Goal: Task Accomplishment & Management: Complete application form

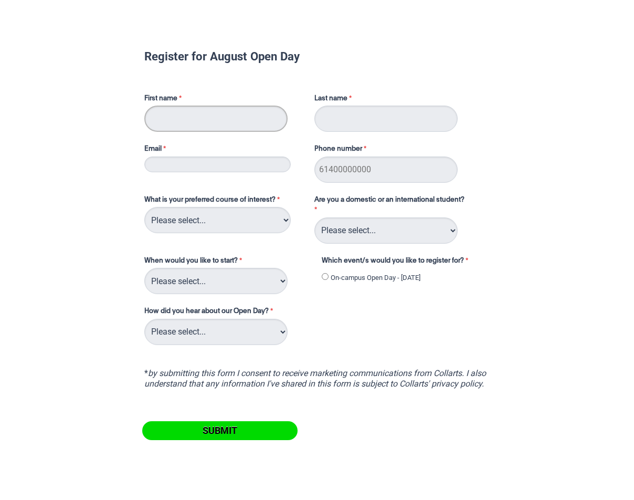
click at [216, 121] on input "First name" at bounding box center [215, 119] width 143 height 26
type input "[PERSON_NAME]"
click at [192, 172] on input "Email" at bounding box center [217, 164] width 146 height 16
type input "[PERSON_NAME][EMAIL_ADDRESS][PERSON_NAME][DOMAIN_NAME]"
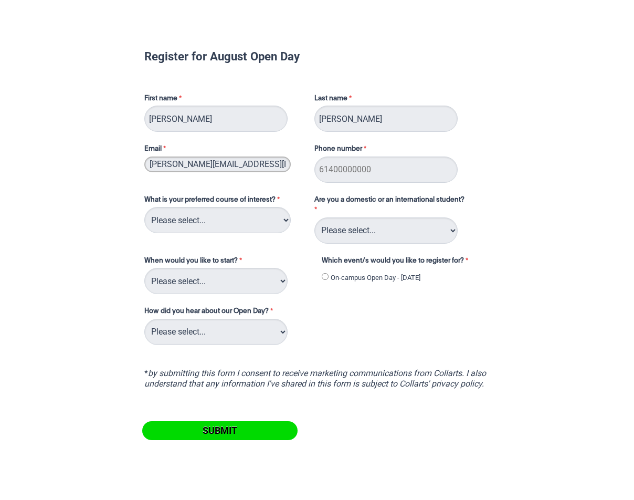
type input "0421013218"
click at [238, 218] on select "Please select... 2D Animation Acting Audio Engineering Circus Arts Comedy Digit…" at bounding box center [217, 220] width 146 height 26
select select "tfa_96"
click at [144, 207] on select "Please select... 2D Animation Acting Audio Engineering Circus Arts Comedy Digit…" at bounding box center [217, 220] width 146 height 26
click at [404, 237] on select "Please select... Domestic Student International Student" at bounding box center [385, 230] width 143 height 26
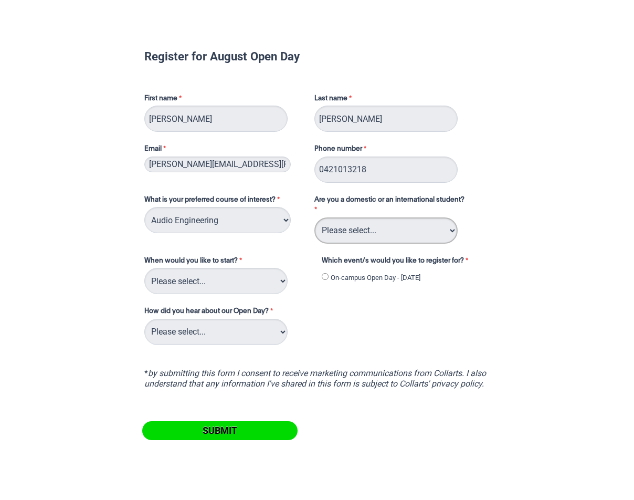
select select "tfa_126"
click at [314, 217] on select "Please select... Domestic Student International Student" at bounding box center [385, 230] width 143 height 26
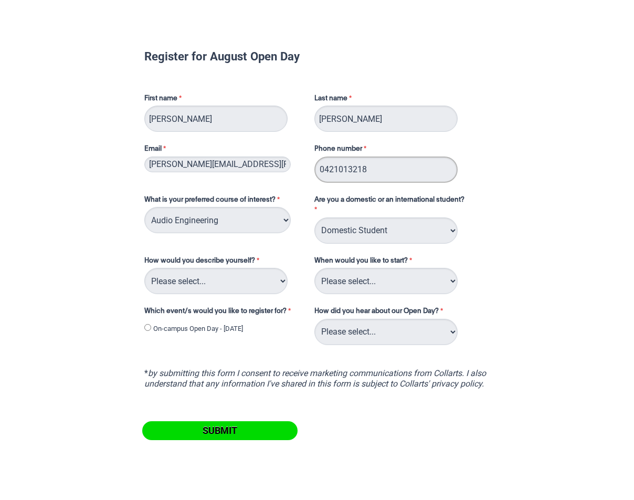
drag, startPoint x: 397, startPoint y: 166, endPoint x: 303, endPoint y: 169, distance: 94.0
click at [303, 169] on div "First name [PERSON_NAME] name [PERSON_NAME] Email [PERSON_NAME][EMAIL_ADDRESS][…" at bounding box center [317, 133] width 354 height 101
